Goal: Information Seeking & Learning: Learn about a topic

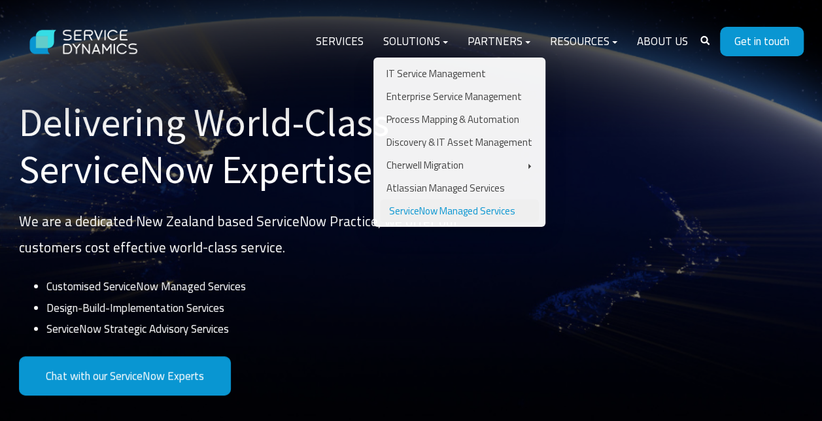
click at [439, 211] on link "ServiceNow Managed Services" at bounding box center [459, 211] width 159 height 23
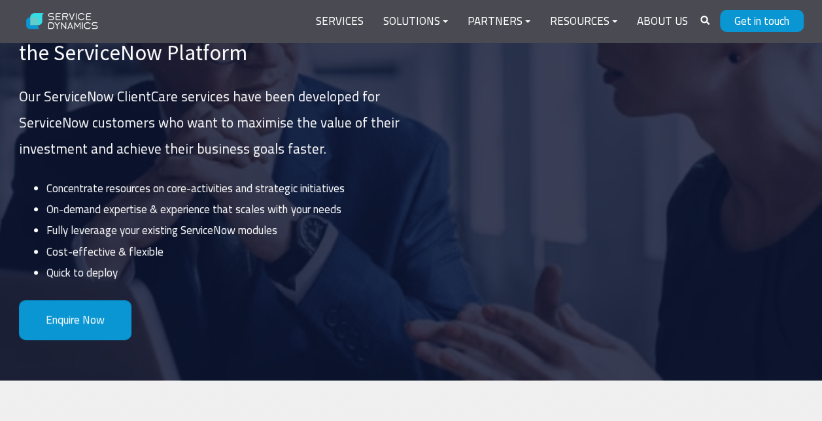
scroll to position [262, 0]
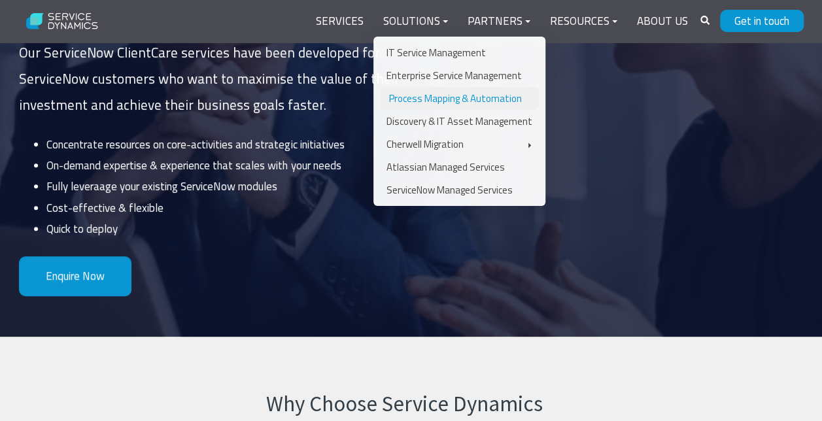
click at [431, 99] on link "Process Mapping & Automation" at bounding box center [459, 98] width 159 height 23
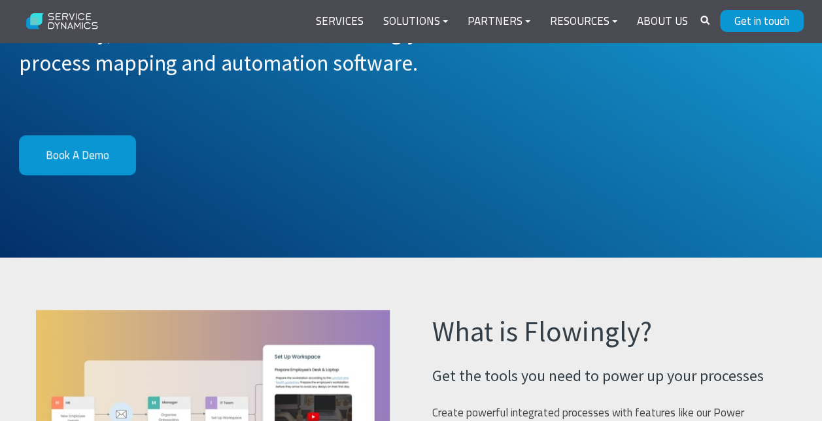
scroll to position [131, 0]
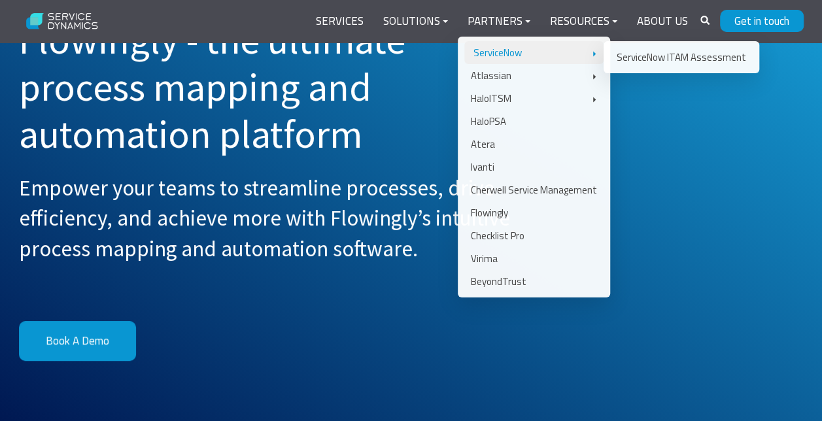
click at [510, 52] on link "ServiceNow" at bounding box center [534, 52] width 139 height 23
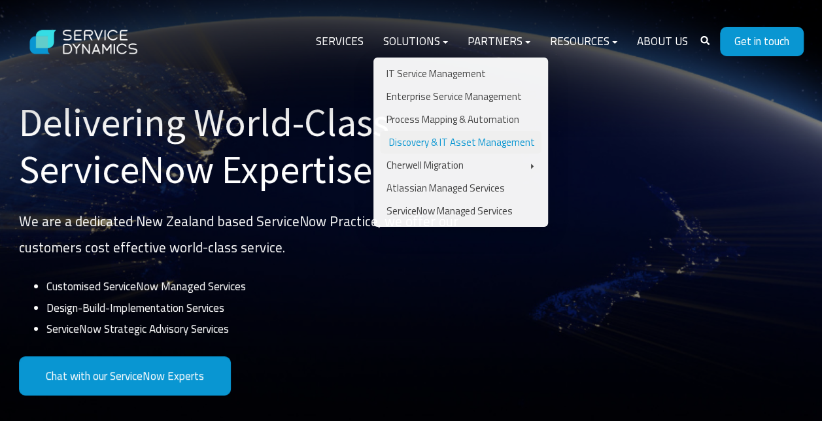
click at [452, 139] on link "Discovery & IT Asset Management" at bounding box center [461, 142] width 162 height 23
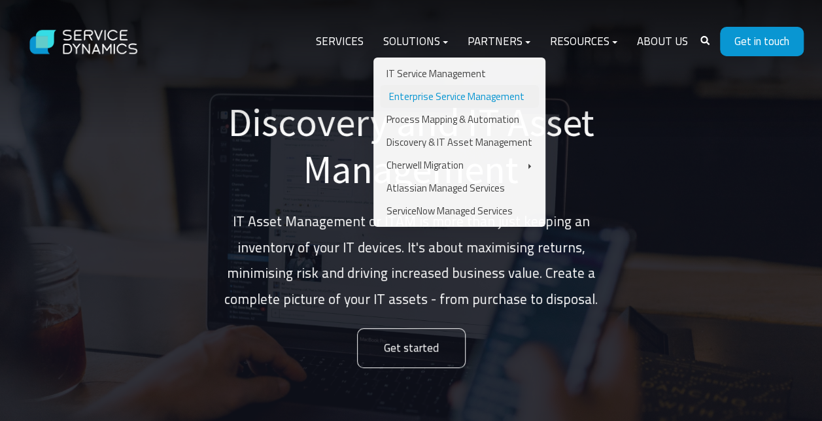
click at [446, 94] on link "Enterprise Service Management" at bounding box center [459, 96] width 159 height 23
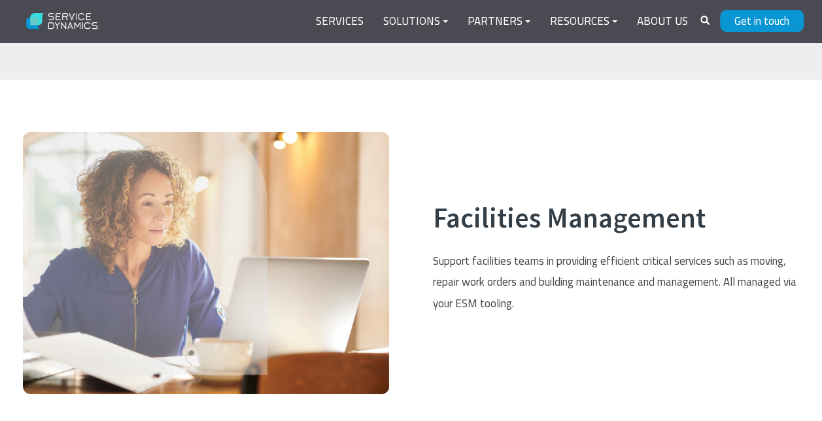
scroll to position [1636, 0]
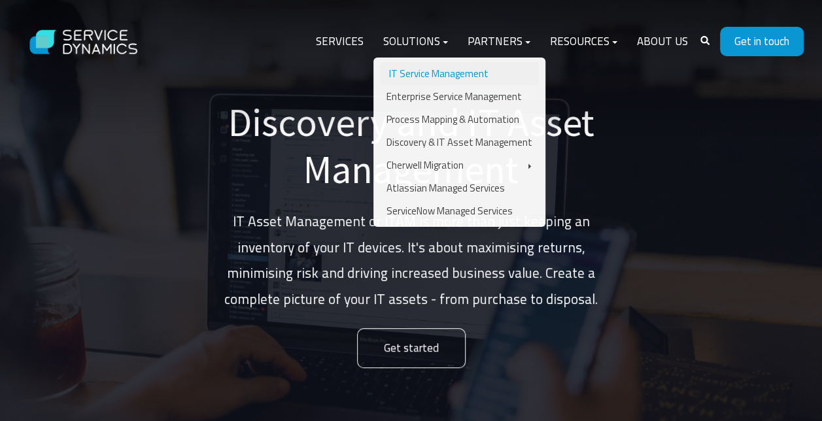
click at [431, 72] on link "IT Service Management" at bounding box center [459, 73] width 159 height 23
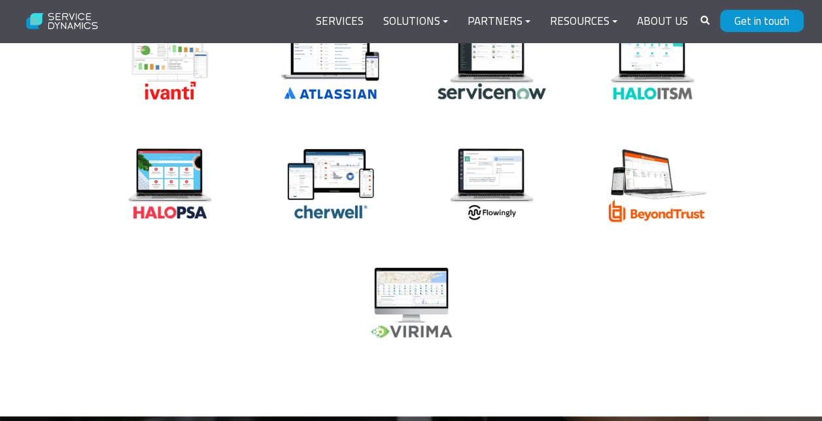
scroll to position [3070, 0]
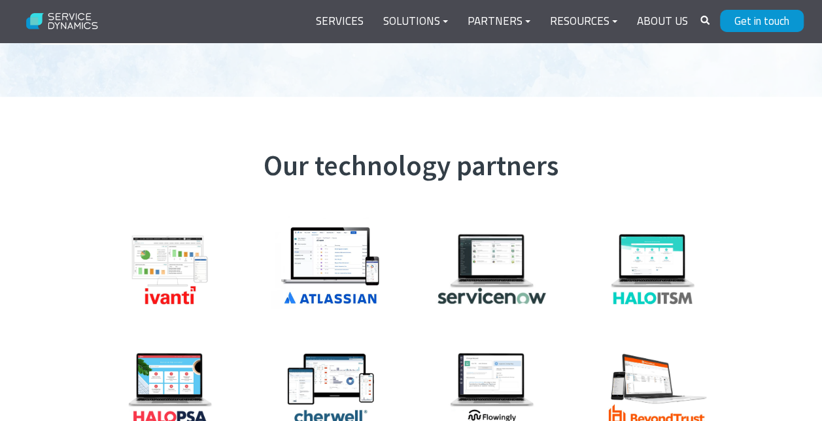
click at [649, 256] on img at bounding box center [653, 269] width 131 height 87
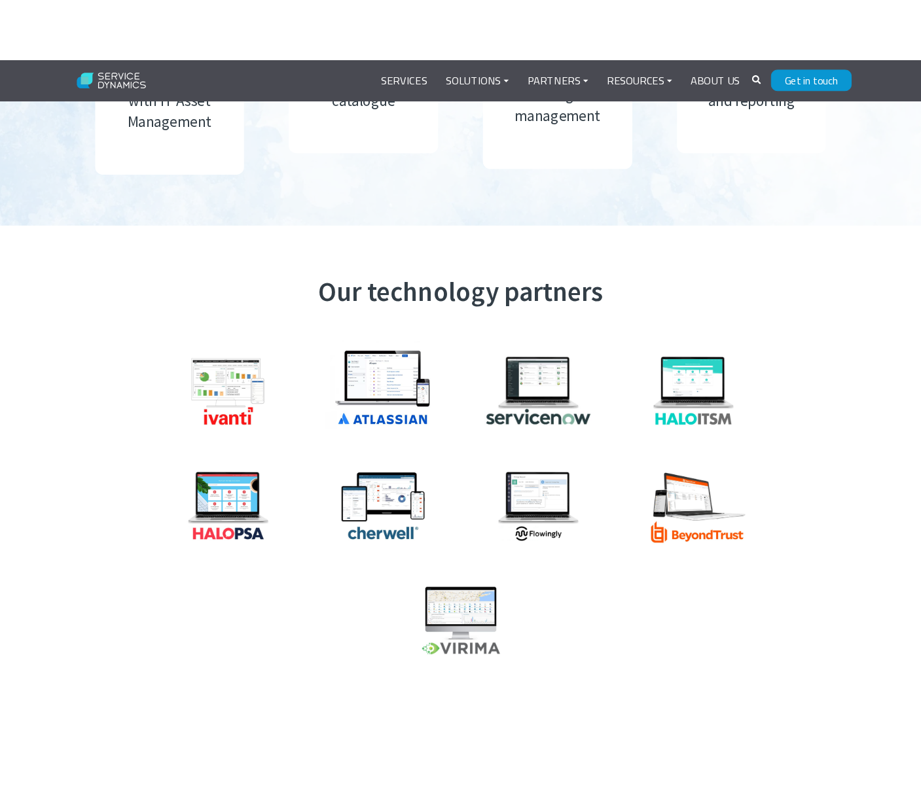
scroll to position [3024, 0]
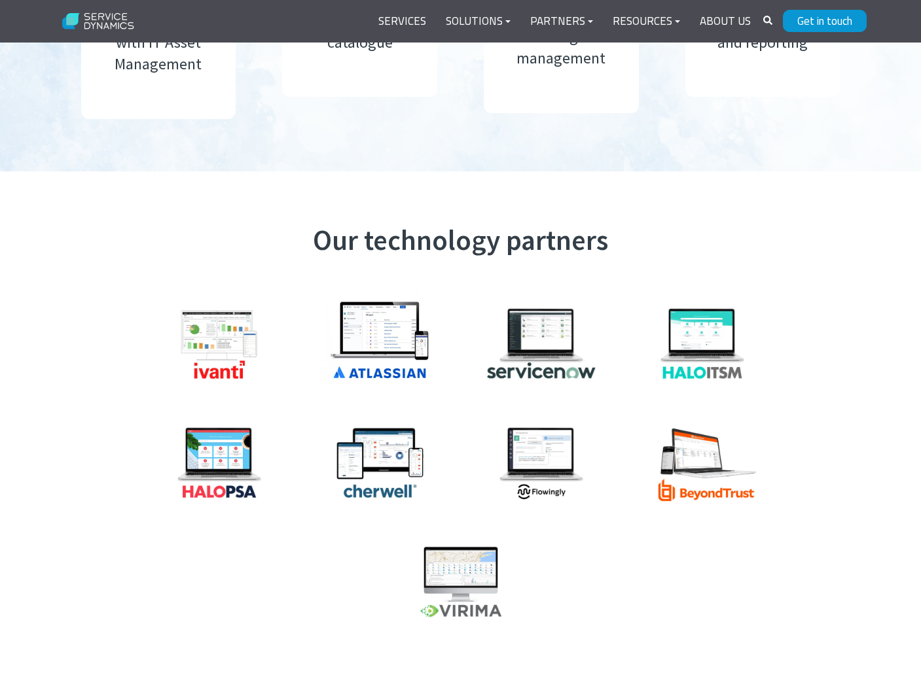
click at [240, 421] on img at bounding box center [219, 462] width 131 height 87
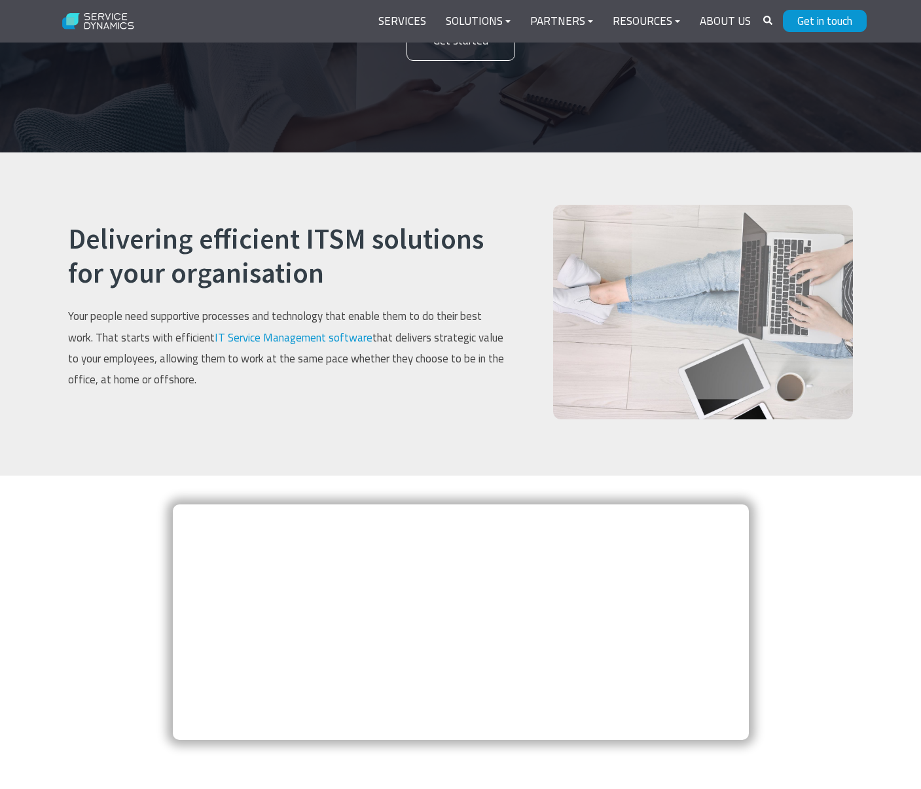
scroll to position [0, 0]
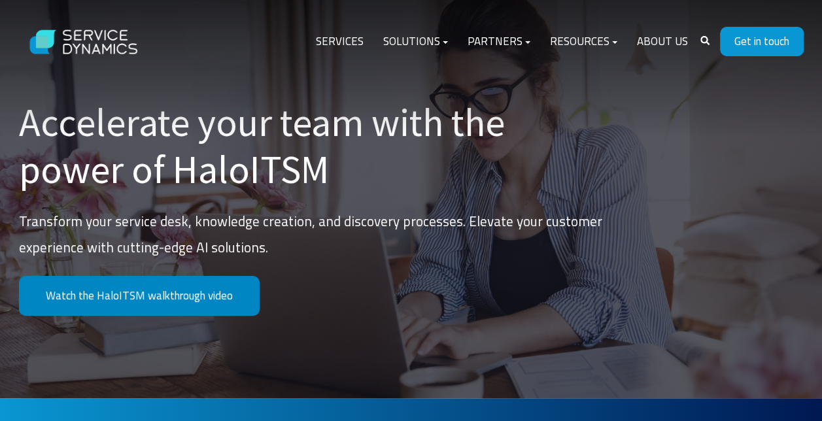
click at [200, 302] on link "Watch the HaloITSM walkthrough video" at bounding box center [139, 296] width 241 height 40
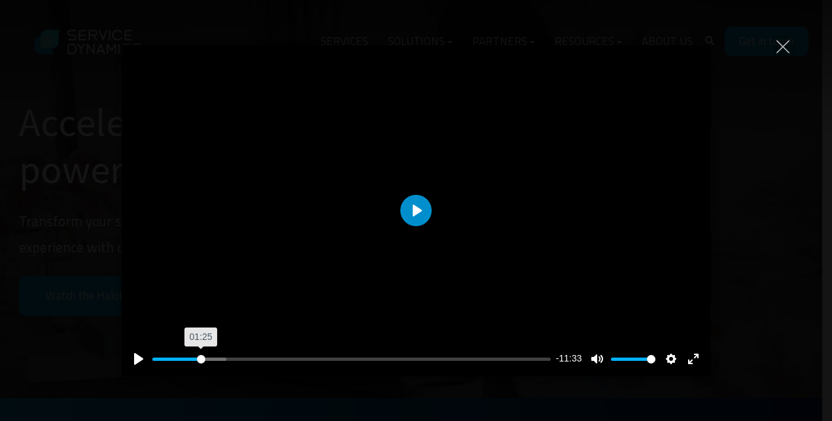
drag, startPoint x: 188, startPoint y: 360, endPoint x: 201, endPoint y: 363, distance: 13.5
click at [201, 363] on input "Seek" at bounding box center [351, 359] width 398 height 12
click at [241, 361] on input "Seek" at bounding box center [351, 359] width 398 height 12
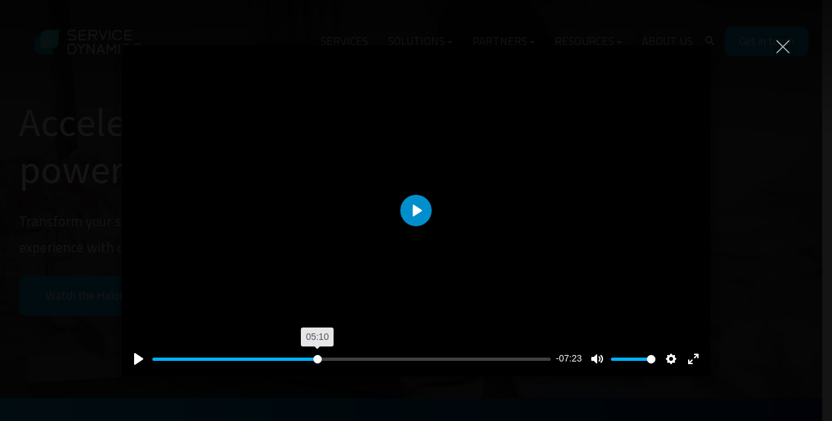
click at [317, 357] on input "Seek" at bounding box center [351, 359] width 398 height 12
click at [379, 359] on input "Seek" at bounding box center [351, 359] width 398 height 12
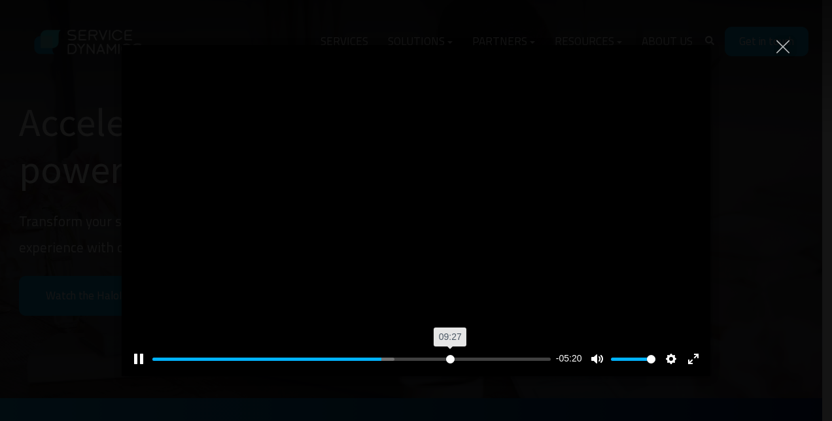
click at [450, 359] on input "Seek" at bounding box center [351, 359] width 398 height 12
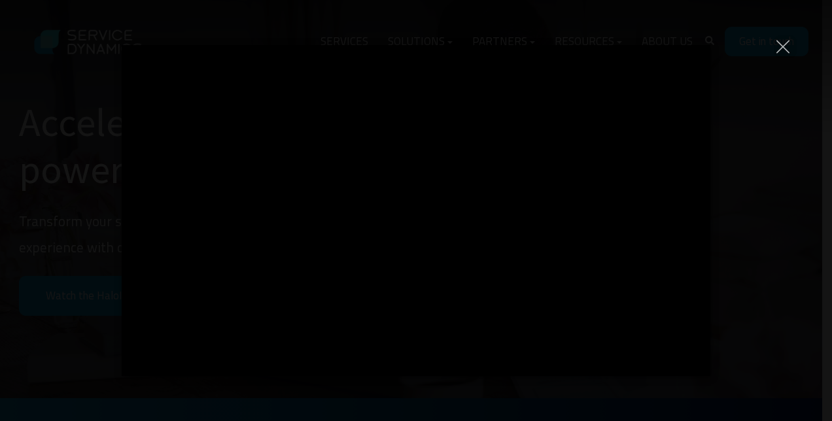
type input "99.06"
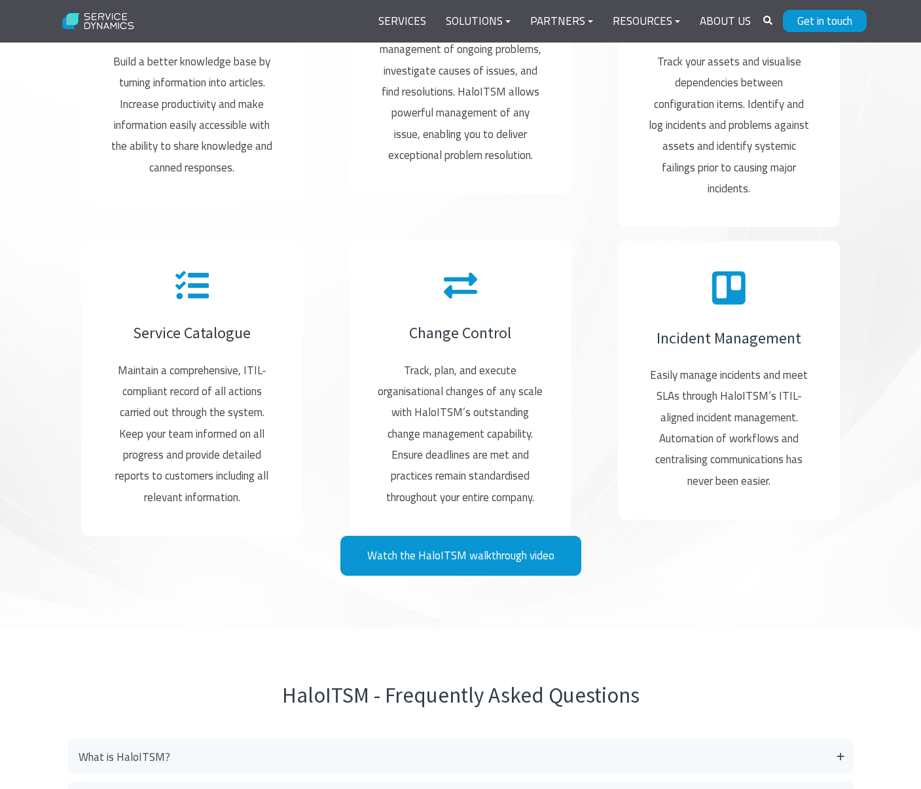
scroll to position [2682, 0]
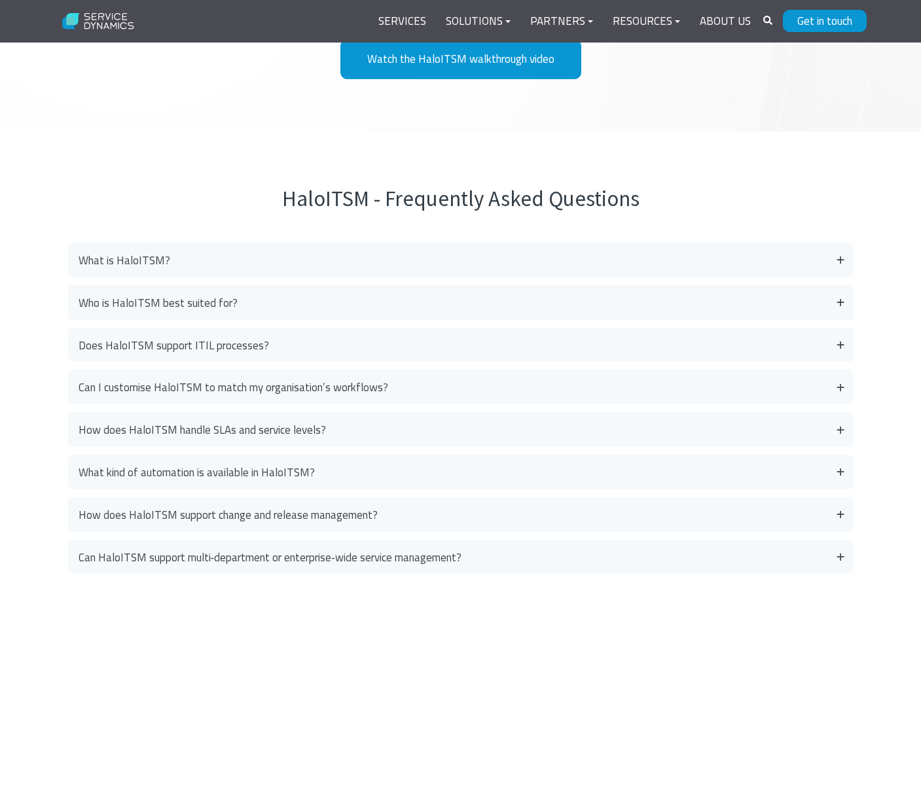
scroll to position [3533, 0]
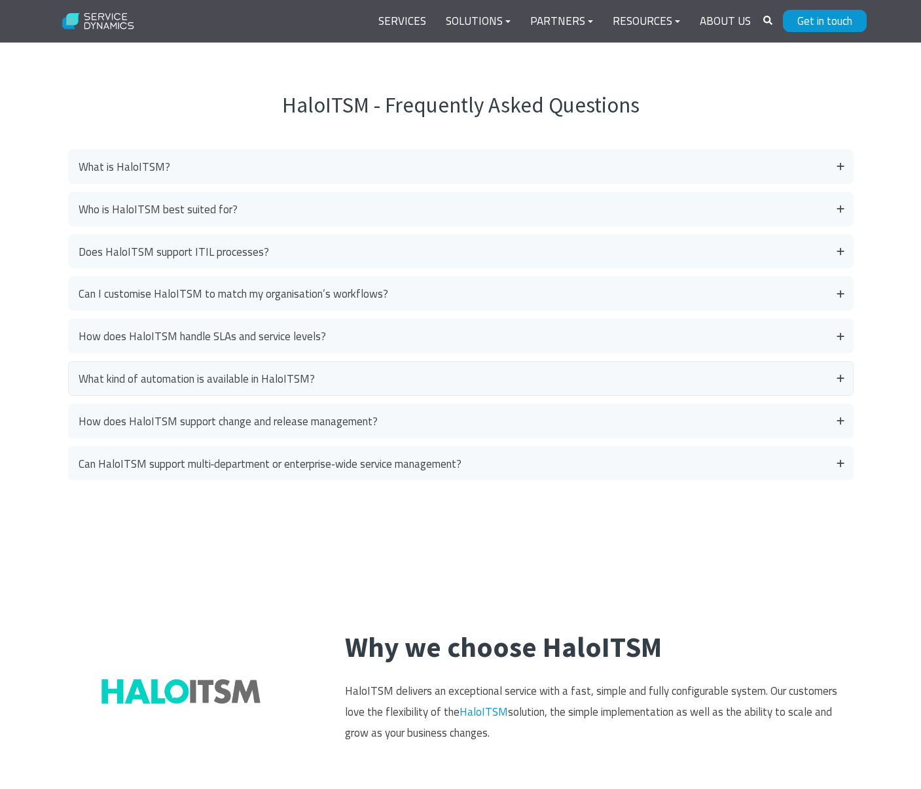
click at [257, 386] on link "What kind of automation is available in HaloITSM?" at bounding box center [460, 378] width 785 height 35
